Goal: Information Seeking & Learning: Learn about a topic

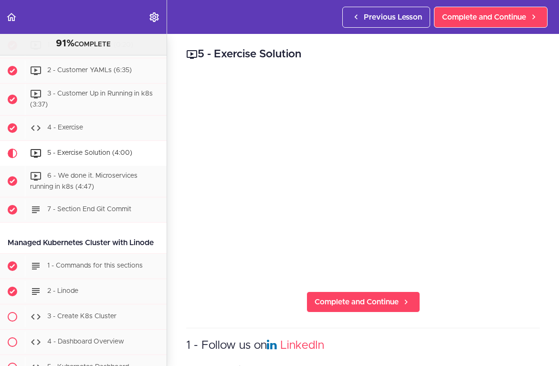
click at [291, 46] on div "5 - Exercise Solution Complete and Continue 1 - Follow us on LinkedIn 2 - Subsc…" at bounding box center [363, 200] width 392 height 332
click at [18, 18] on link "Back to course curriculum" at bounding box center [12, 17] width 24 height 34
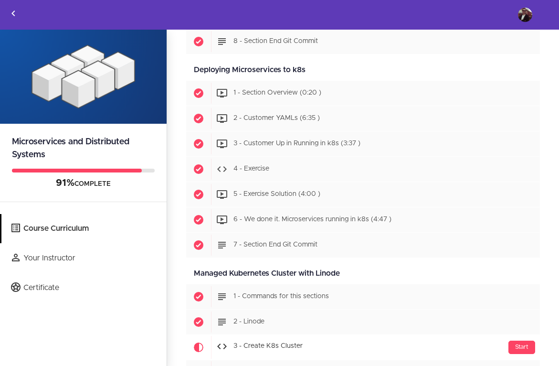
scroll to position [3570, 0]
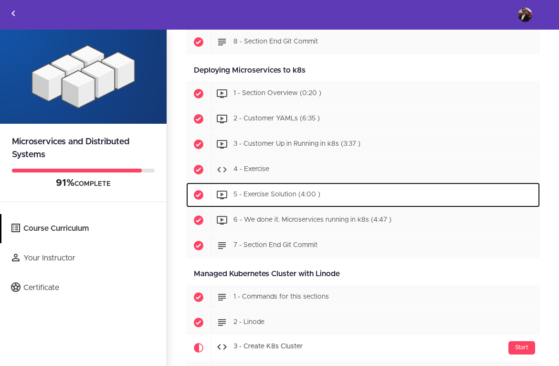
click at [269, 194] on span "5 - Exercise Solution (4:00 )" at bounding box center [276, 194] width 87 height 7
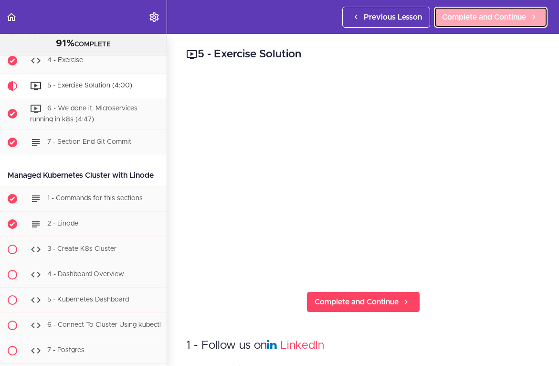
click at [458, 22] on span "Complete and Continue" at bounding box center [484, 16] width 84 height 11
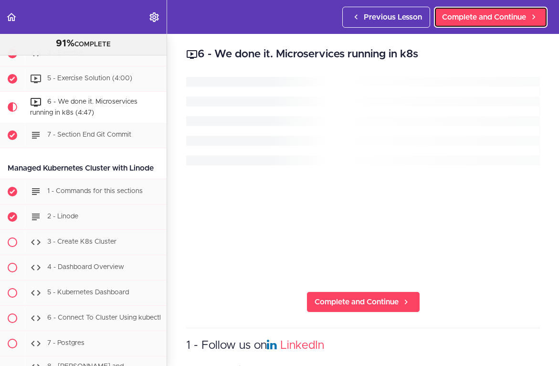
scroll to position [3963, 0]
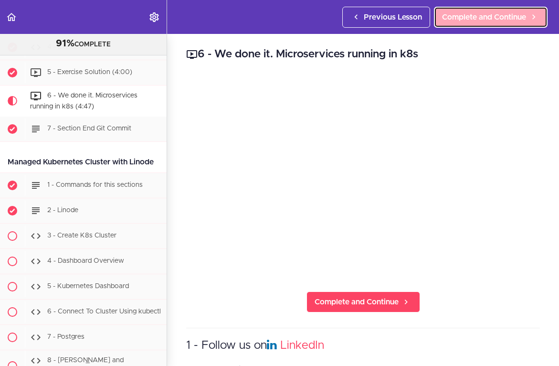
click at [463, 20] on span "Complete and Continue" at bounding box center [484, 16] width 84 height 11
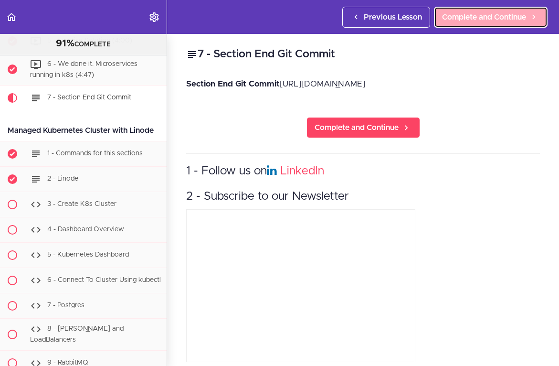
scroll to position [3995, 0]
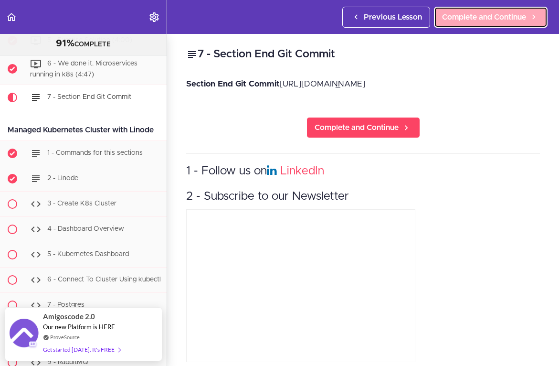
click at [462, 19] on span "Complete and Continue" at bounding box center [484, 16] width 84 height 11
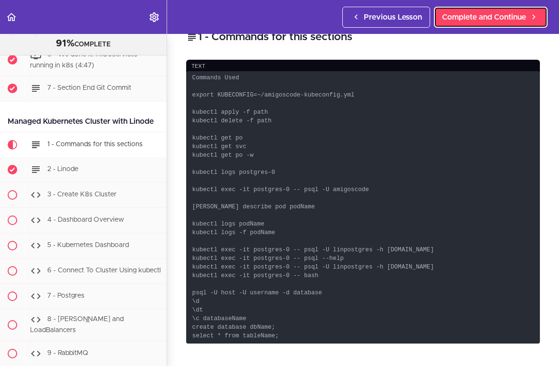
scroll to position [18, 0]
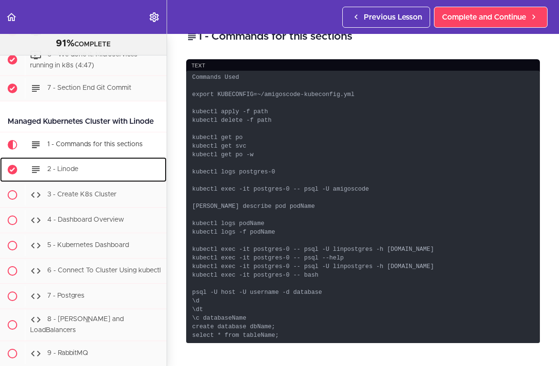
click at [70, 166] on span "2 - Linode" at bounding box center [62, 169] width 31 height 7
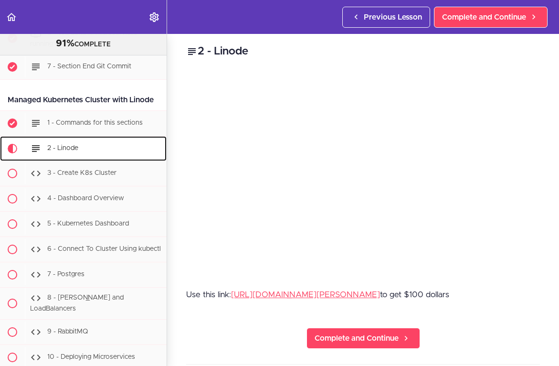
scroll to position [4077, 0]
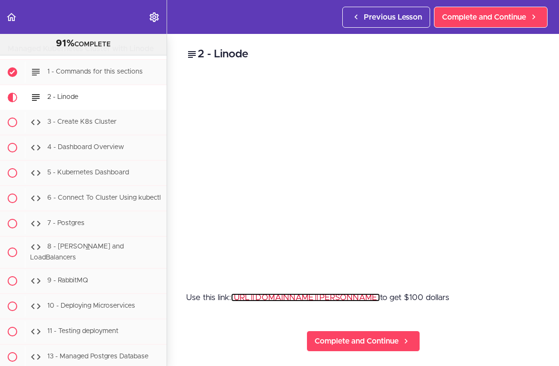
click at [334, 299] on link "https://amigoscode.hopp.to/linode" at bounding box center [305, 297] width 149 height 8
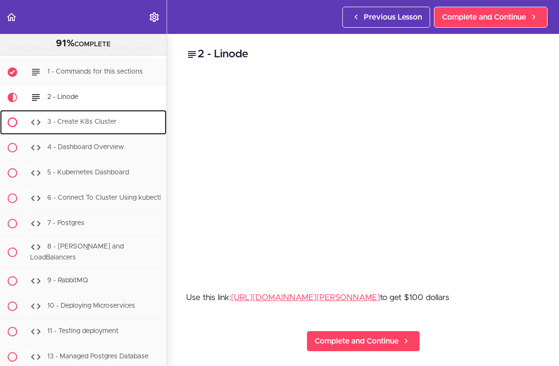
click at [115, 112] on div "3 - Create K8s Cluster" at bounding box center [96, 122] width 142 height 21
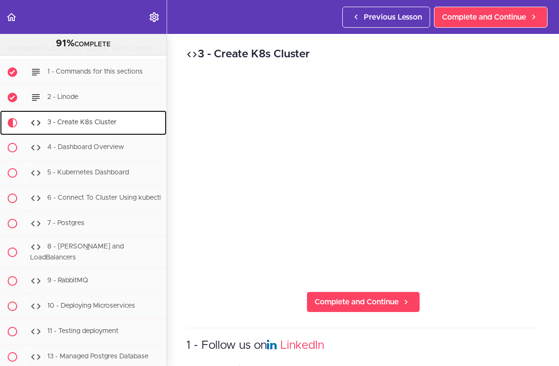
scroll to position [4102, 0]
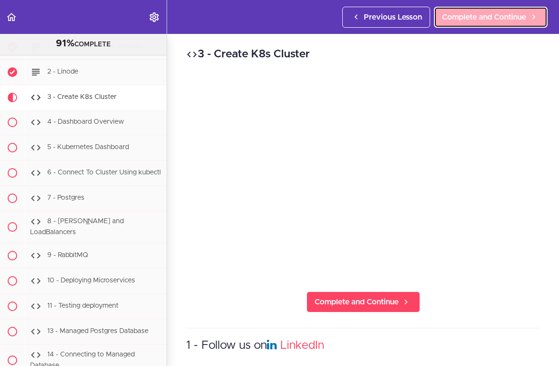
click at [460, 18] on span "Complete and Continue" at bounding box center [484, 16] width 84 height 11
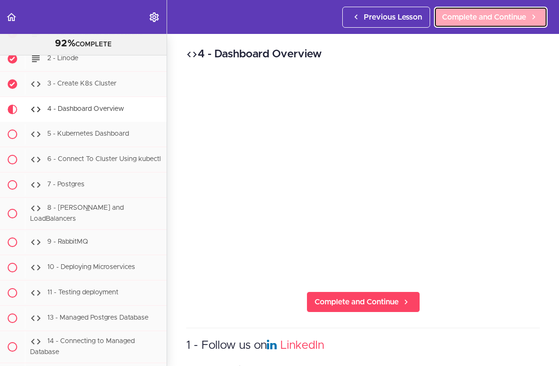
scroll to position [4128, 0]
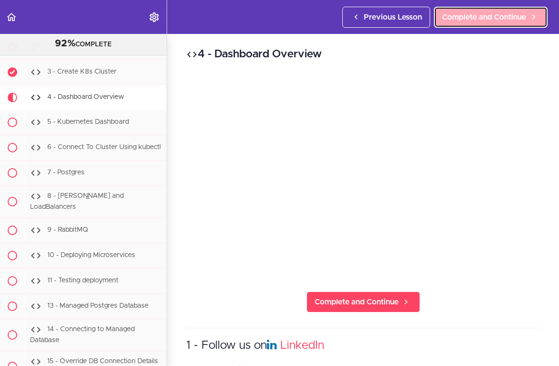
click at [480, 21] on span "Complete and Continue" at bounding box center [484, 16] width 84 height 11
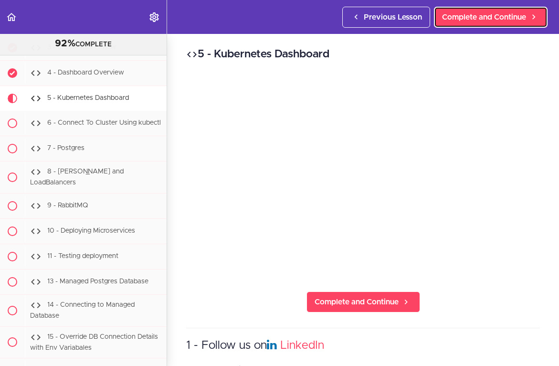
scroll to position [4153, 0]
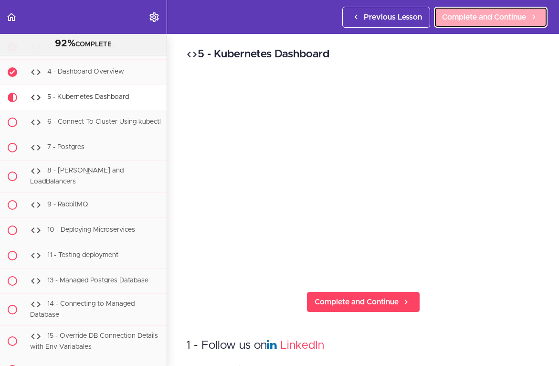
click at [487, 18] on span "Complete and Continue" at bounding box center [484, 16] width 84 height 11
click at [481, 18] on span "Complete and Continue" at bounding box center [484, 16] width 84 height 11
click at [471, 14] on span "Complete and Continue" at bounding box center [484, 16] width 84 height 11
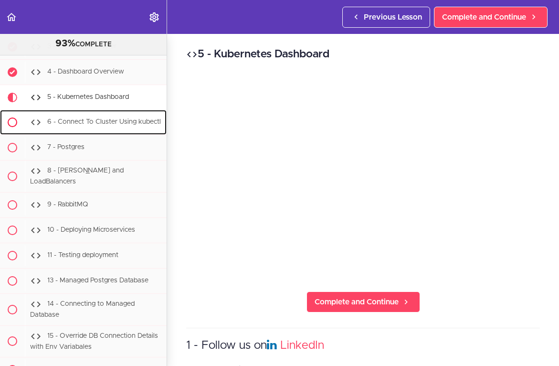
click at [75, 119] on span "6 - Connect To Cluster Using kubectl" at bounding box center [104, 122] width 114 height 7
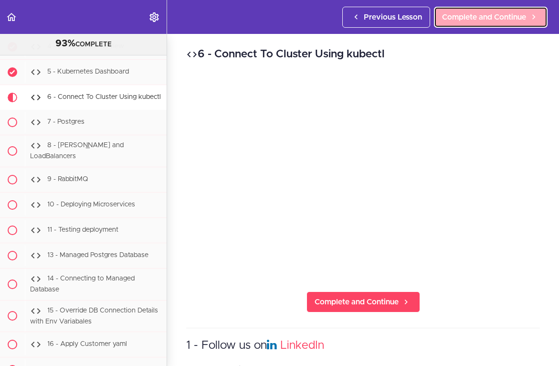
click at [467, 20] on span "Complete and Continue" at bounding box center [484, 16] width 84 height 11
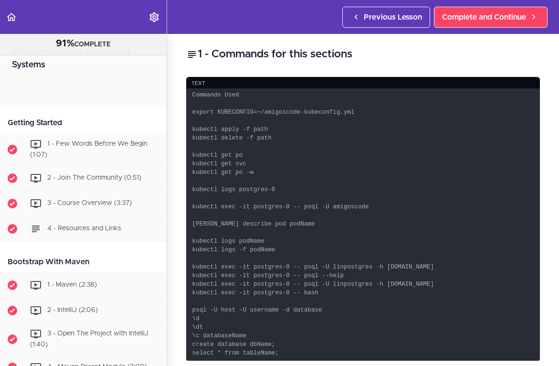
scroll to position [4064, 0]
